Goal: Task Accomplishment & Management: Manage account settings

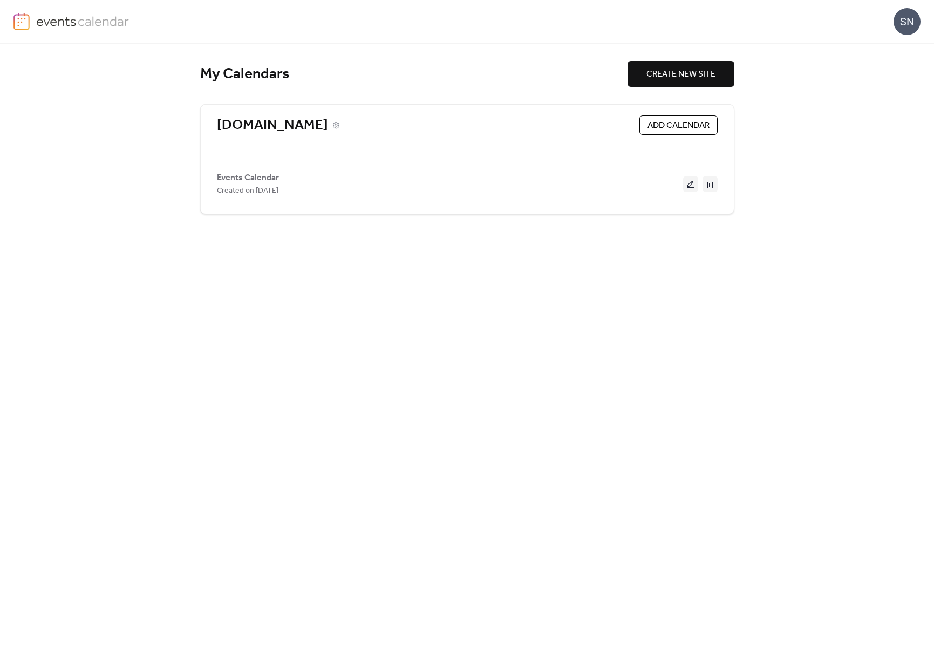
click at [255, 124] on link "[DOMAIN_NAME]" at bounding box center [272, 126] width 111 height 18
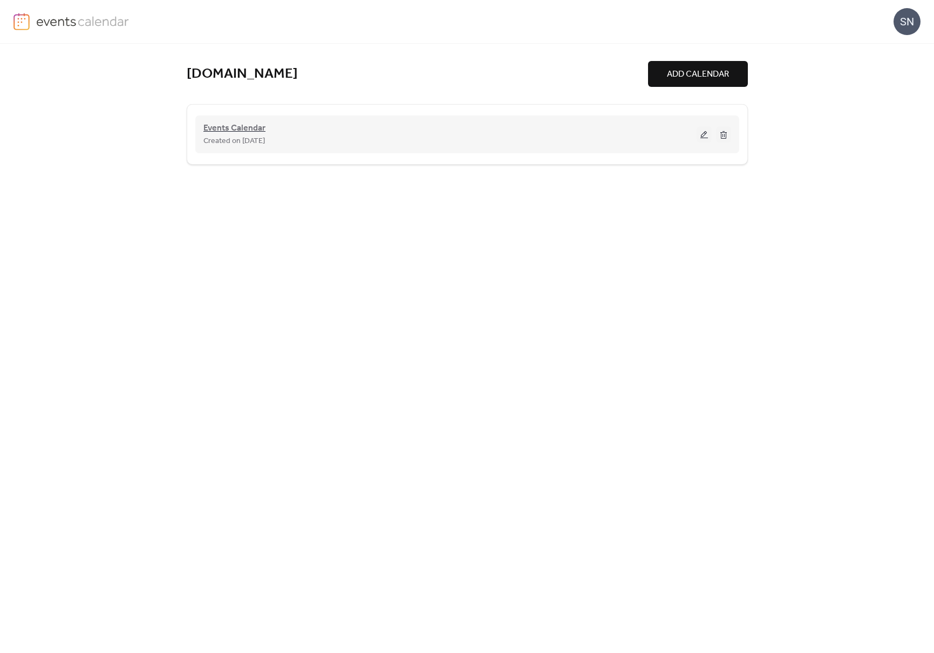
click at [255, 123] on span "Events Calendar" at bounding box center [234, 128] width 62 height 13
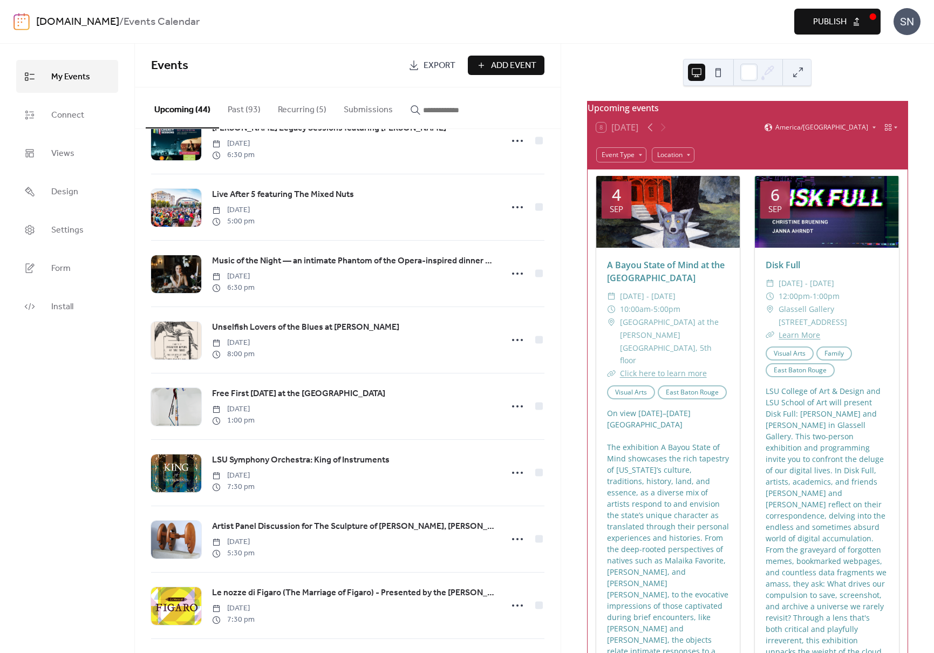
scroll to position [1166, 0]
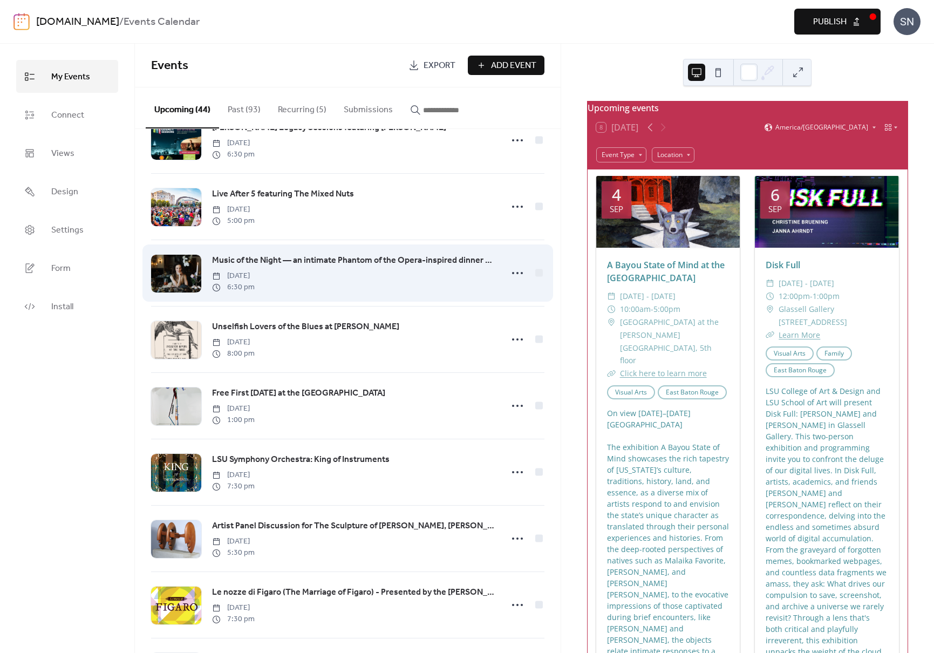
click at [388, 285] on div "Music of the Night — an intimate Phantom of the Opera-inspired dinner concert F…" at bounding box center [353, 273] width 283 height 39
click at [373, 262] on span "Music of the Night — an intimate Phantom of the Opera-inspired dinner concert" at bounding box center [353, 260] width 283 height 13
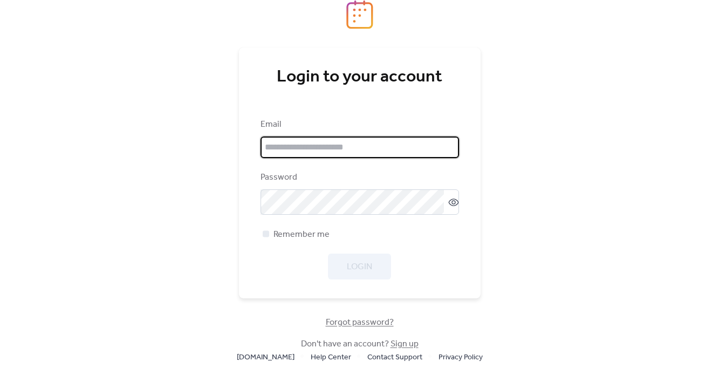
type input "**********"
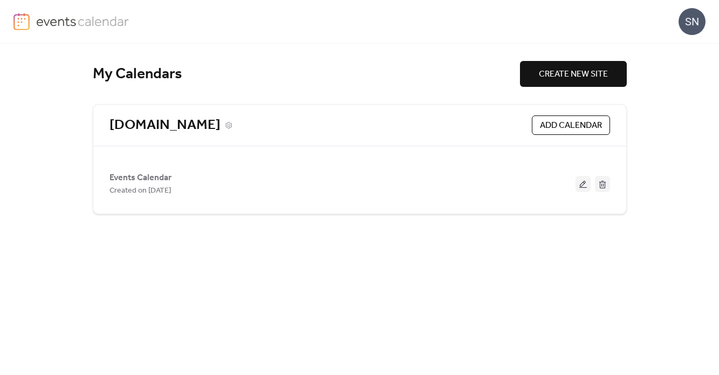
click at [145, 119] on link "[DOMAIN_NAME]" at bounding box center [165, 126] width 111 height 18
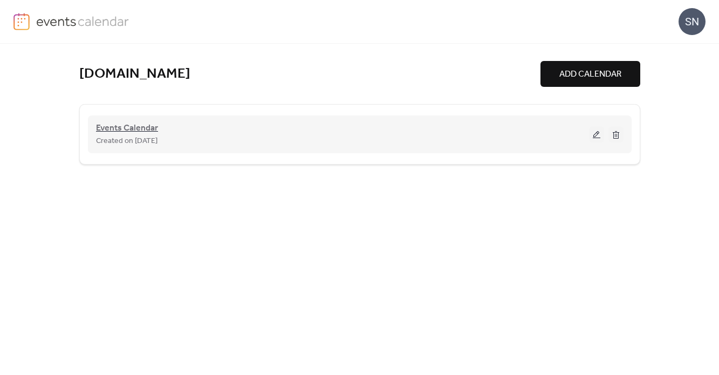
click at [142, 132] on span "Events Calendar" at bounding box center [127, 128] width 62 height 13
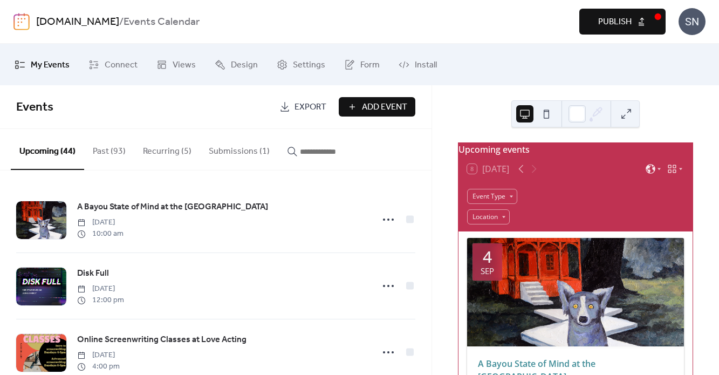
click at [242, 153] on button "Submissions (1)" at bounding box center [239, 149] width 78 height 40
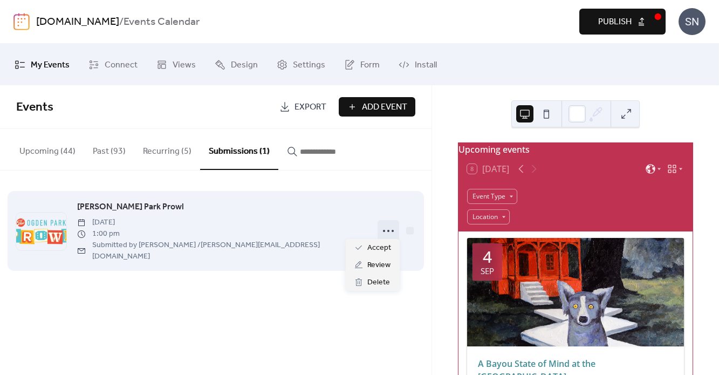
click at [388, 230] on icon at bounding box center [388, 230] width 17 height 17
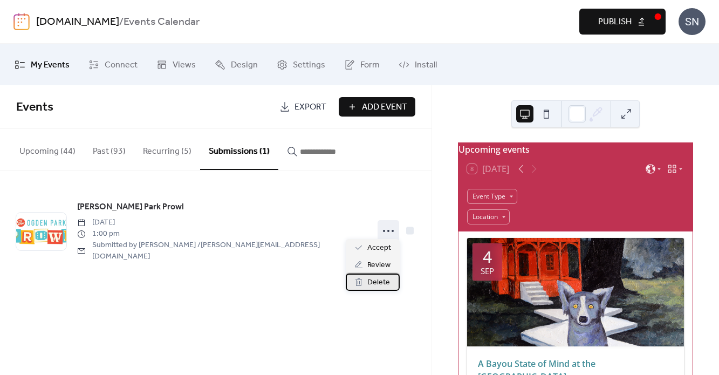
click at [379, 278] on span "Delete" at bounding box center [378, 282] width 23 height 13
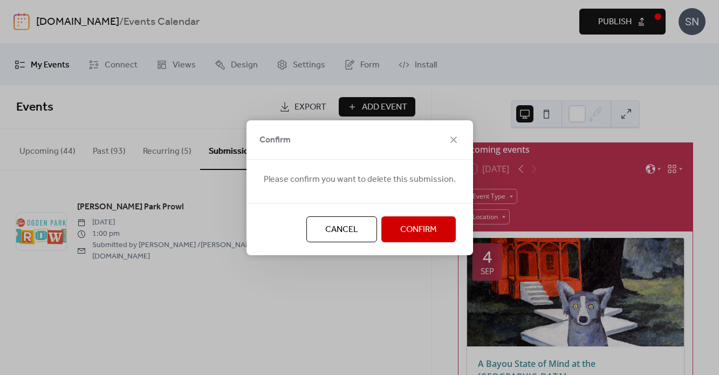
click at [414, 230] on span "Confirm" at bounding box center [418, 229] width 37 height 13
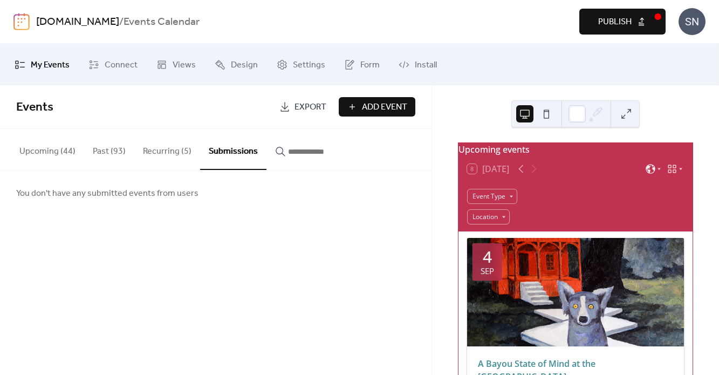
click at [631, 31] on button "Publish" at bounding box center [622, 22] width 86 height 26
click at [55, 156] on button "Upcoming (44)" at bounding box center [47, 149] width 73 height 40
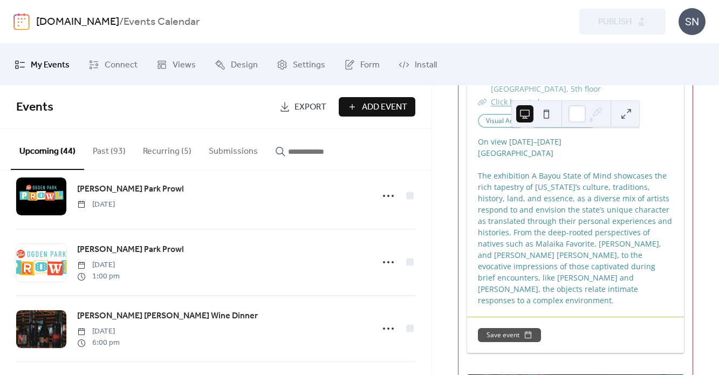
scroll to position [922, 0]
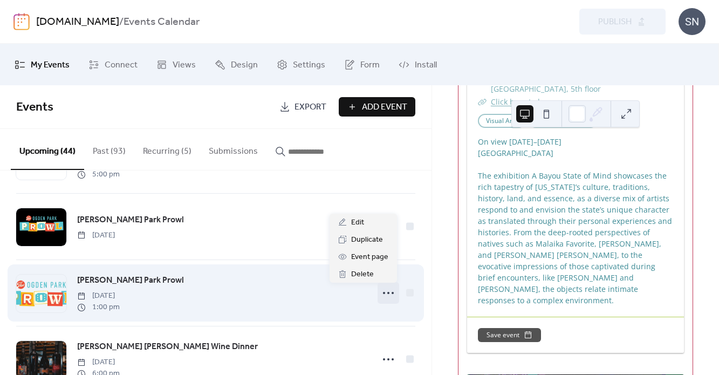
click at [388, 293] on icon at bounding box center [388, 292] width 17 height 17
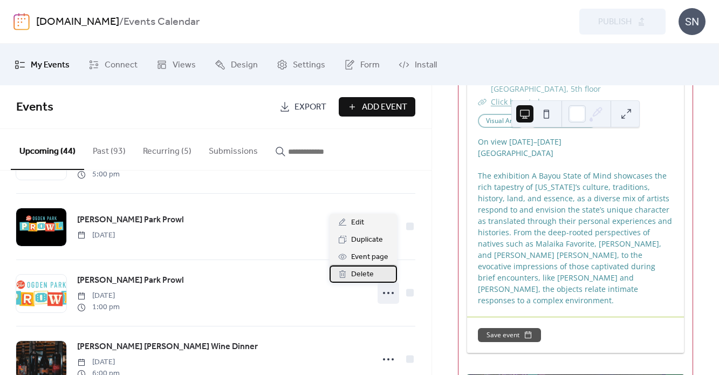
click at [367, 277] on span "Delete" at bounding box center [362, 274] width 23 height 13
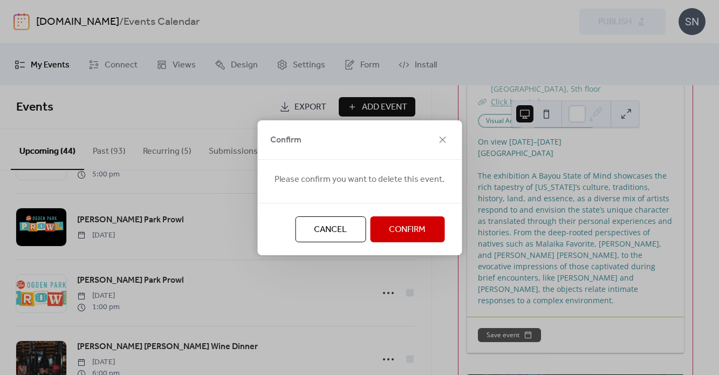
click at [394, 231] on span "Confirm" at bounding box center [407, 229] width 37 height 13
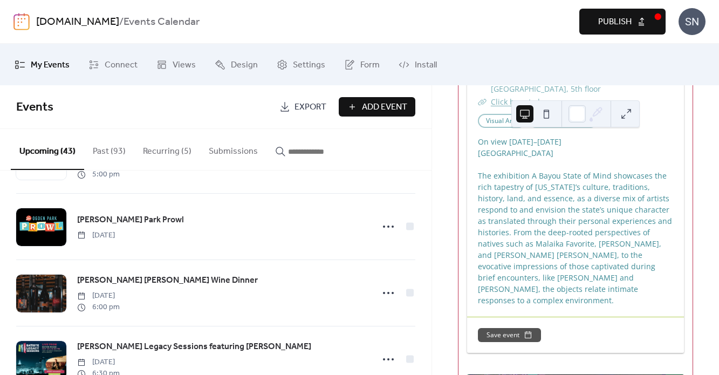
click at [613, 19] on span "Publish" at bounding box center [614, 22] width 33 height 13
